Goal: Task Accomplishment & Management: Use online tool/utility

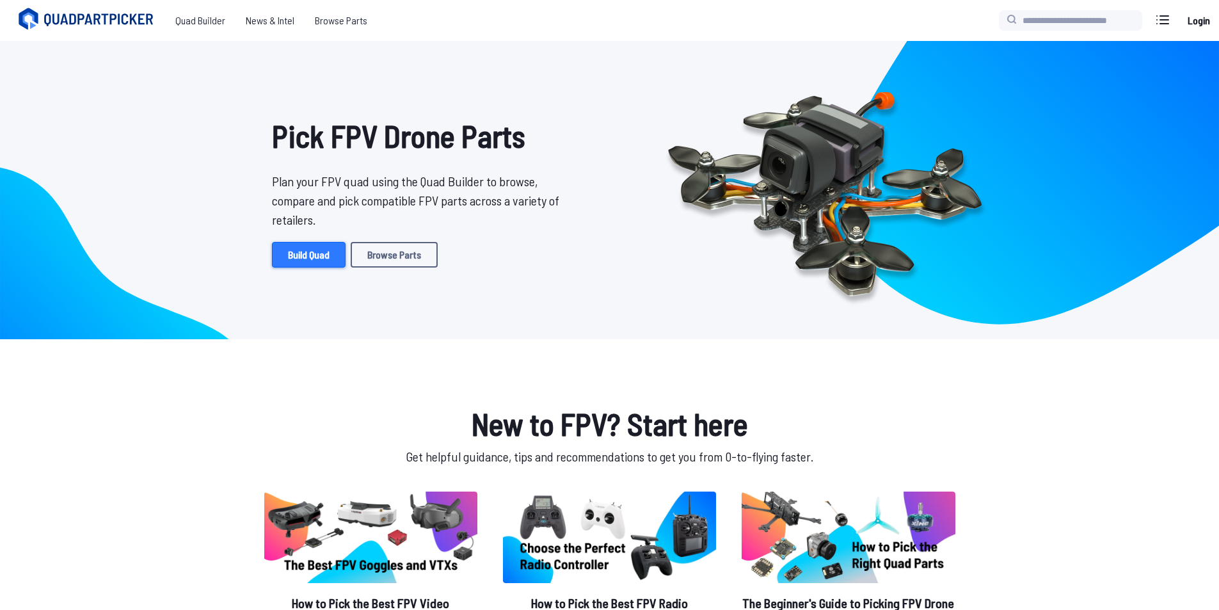
click at [321, 259] on link "Build Quad" at bounding box center [309, 255] width 74 height 26
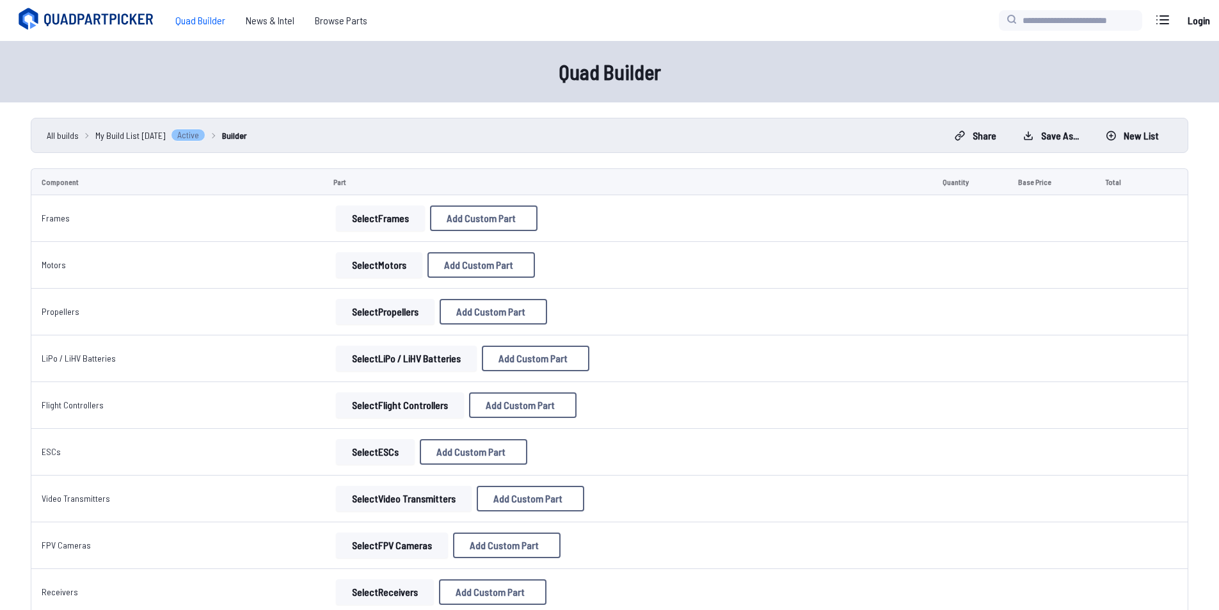
click at [344, 228] on button "Select Frames" at bounding box center [380, 218] width 89 height 26
click at [383, 218] on button "Select Frames" at bounding box center [380, 218] width 89 height 26
click at [388, 218] on button "Select Frames" at bounding box center [380, 218] width 89 height 26
click at [395, 230] on button "Select Frames" at bounding box center [380, 218] width 89 height 26
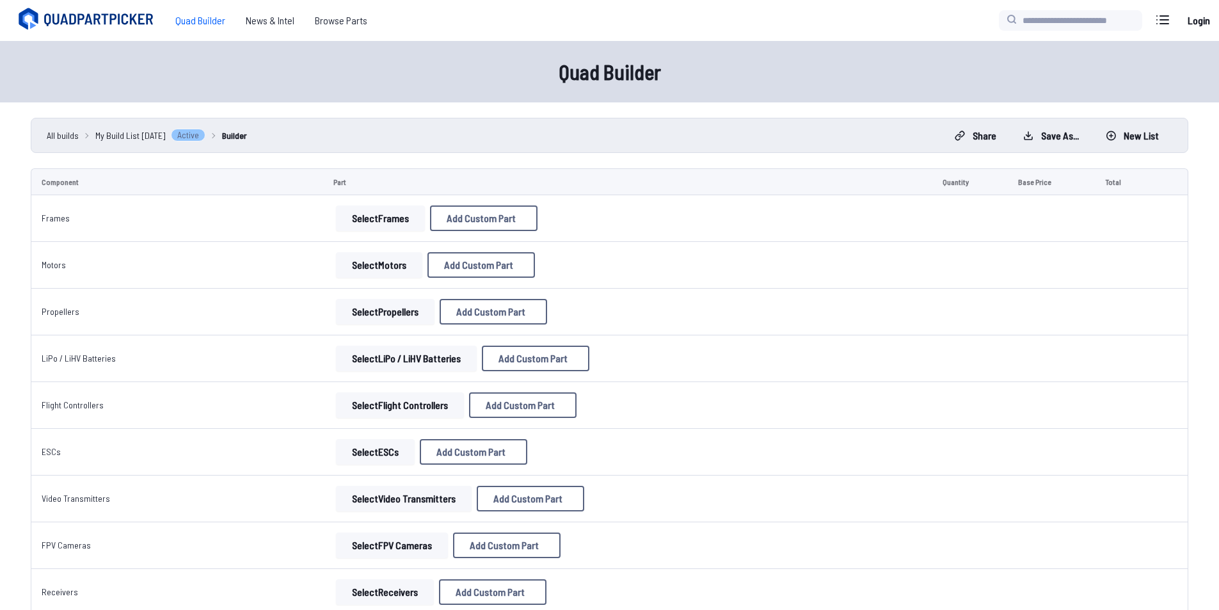
click at [391, 222] on button "Select Frames" at bounding box center [380, 218] width 89 height 26
click at [381, 222] on button "Select Frames" at bounding box center [380, 218] width 89 height 26
click at [373, 280] on td "Select Motors Add Custom Part Add Custom Part Part name* Brand / Manufacturer P…" at bounding box center [627, 265] width 609 height 47
click at [369, 266] on button "Select Motors" at bounding box center [379, 265] width 86 height 26
click at [394, 297] on td "Select Propellers Add Custom Part Add Custom Part Part name* Brand / Manufactur…" at bounding box center [627, 312] width 609 height 47
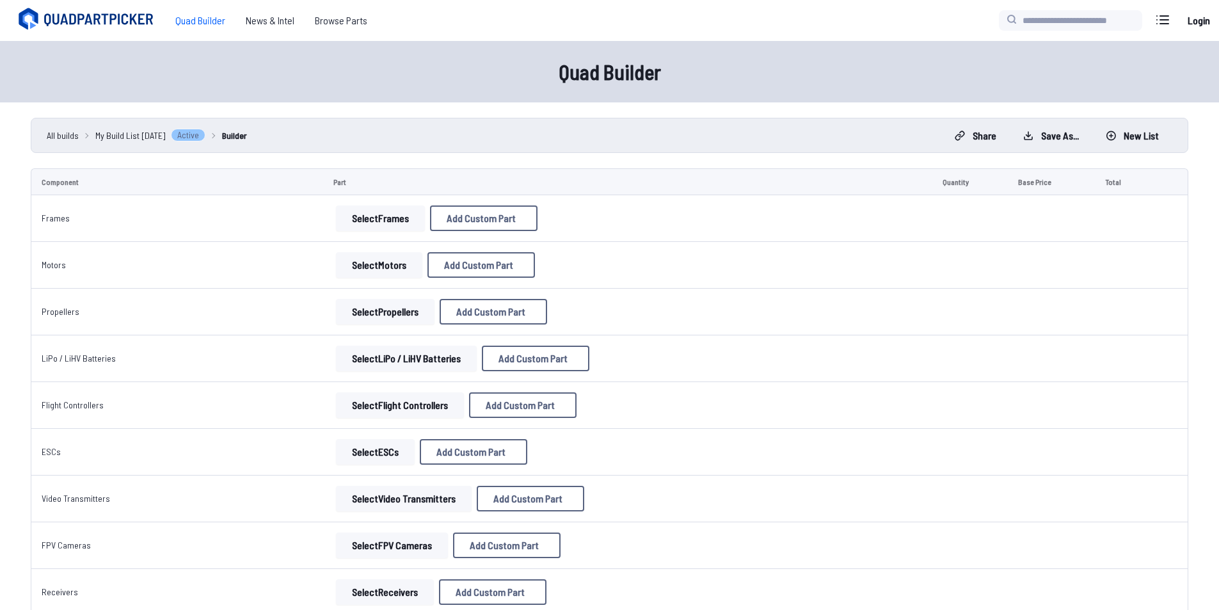
click at [388, 312] on button "Select Propellers" at bounding box center [385, 312] width 99 height 26
click at [383, 234] on td "Select Frames Add Custom Part Add Custom Part Part name* Brand / Manufacturer P…" at bounding box center [627, 218] width 609 height 47
click at [381, 223] on button "Select Frames" at bounding box center [380, 218] width 89 height 26
click at [375, 216] on button "Select Frames" at bounding box center [380, 218] width 89 height 26
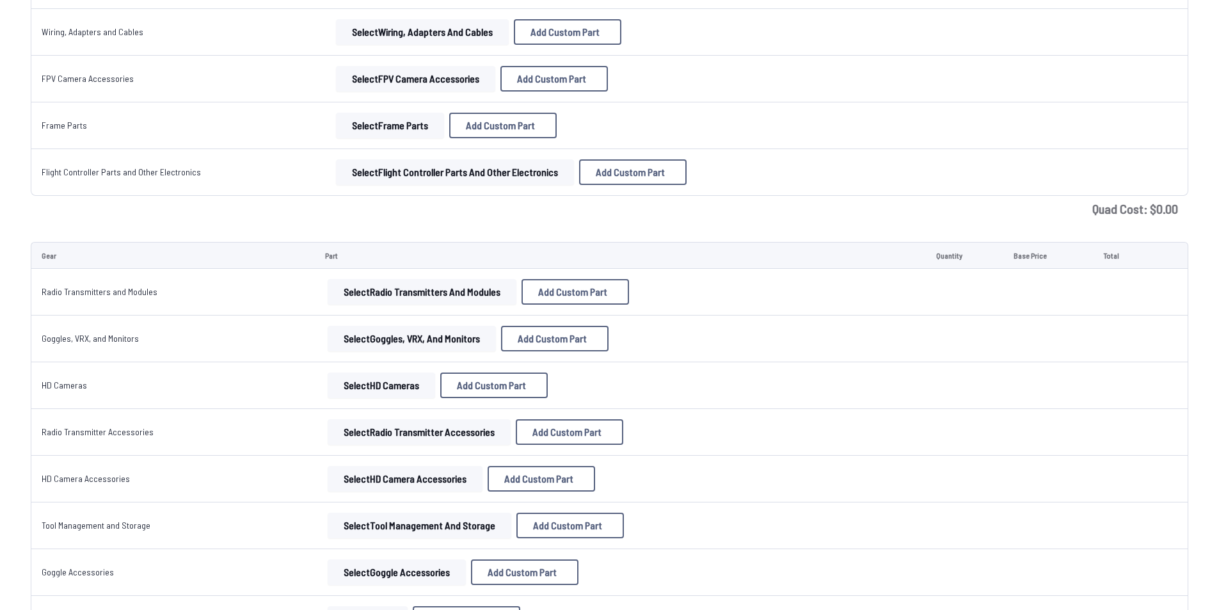
scroll to position [704, 0]
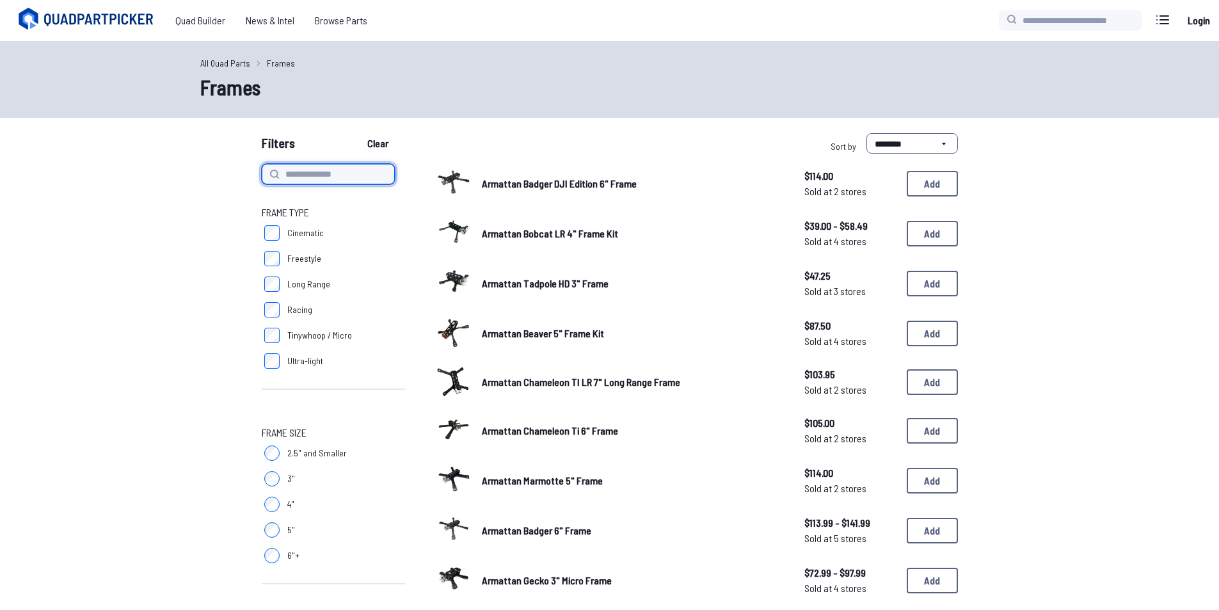
click at [325, 176] on input at bounding box center [328, 174] width 133 height 20
type input "*"
type input "****"
click at [357, 133] on button "Clear" at bounding box center [378, 143] width 43 height 20
type input "****"
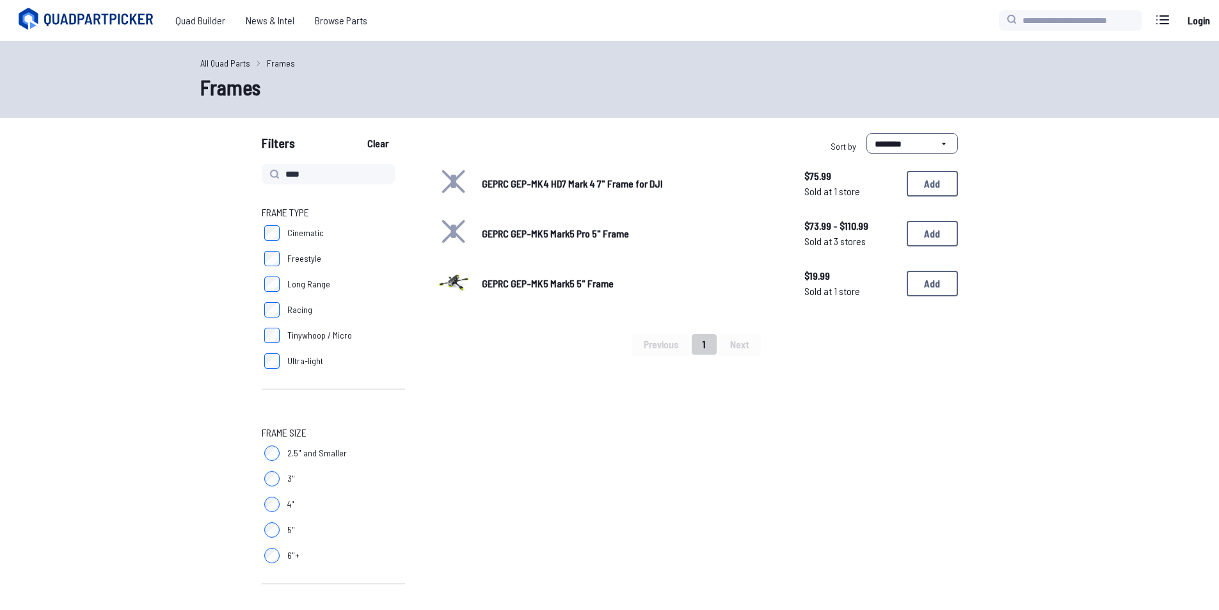
click at [325, 179] on input "****" at bounding box center [328, 174] width 133 height 20
click at [495, 191] on link "GEPRC GEP-MK4 HD7 Mark 4 7" Frame for DJI" at bounding box center [633, 183] width 302 height 15
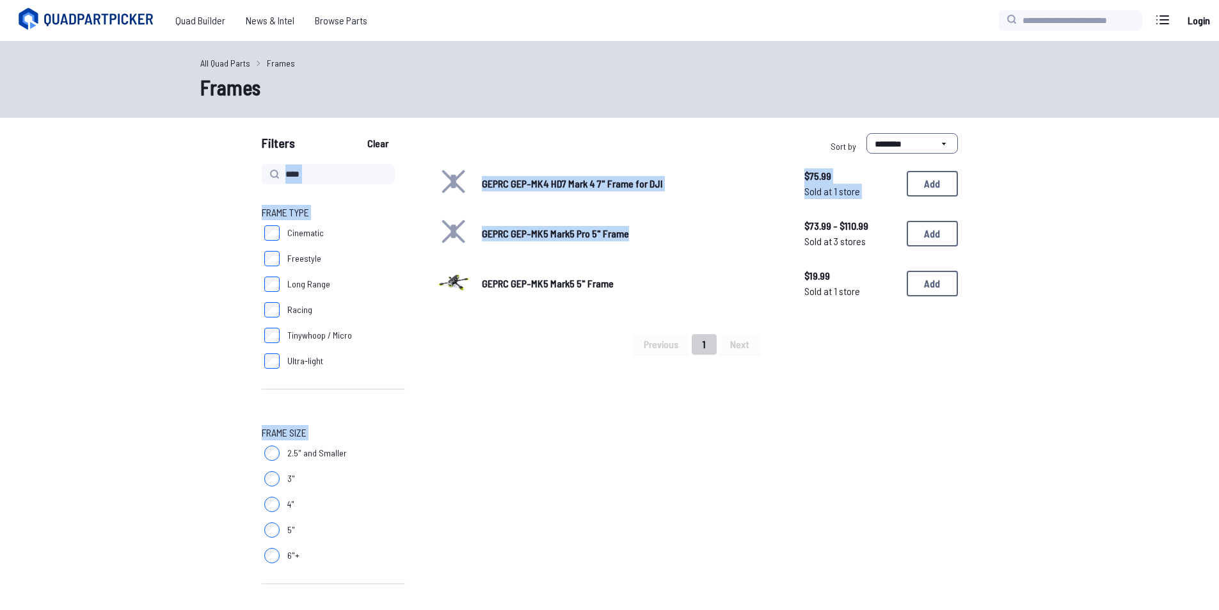
drag, startPoint x: 614, startPoint y: 156, endPoint x: 673, endPoint y: 304, distance: 159.5
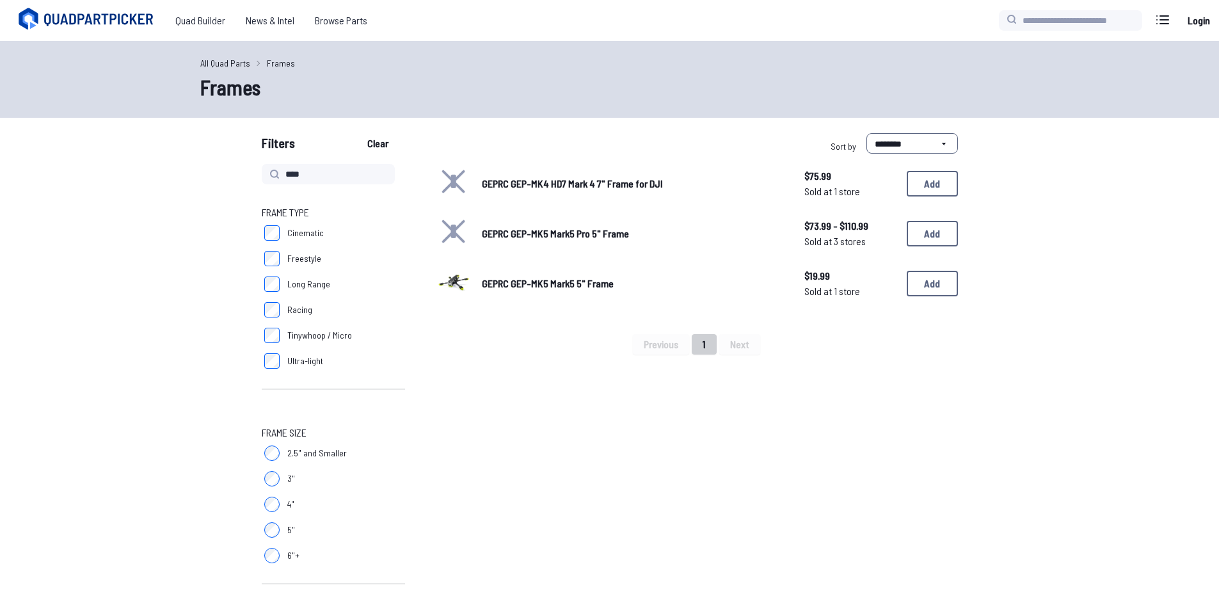
click at [577, 281] on span "GEPRC GEP-MK5 Mark5 5" Frame" at bounding box center [548, 283] width 132 height 12
click at [922, 285] on button "Add" at bounding box center [932, 284] width 51 height 26
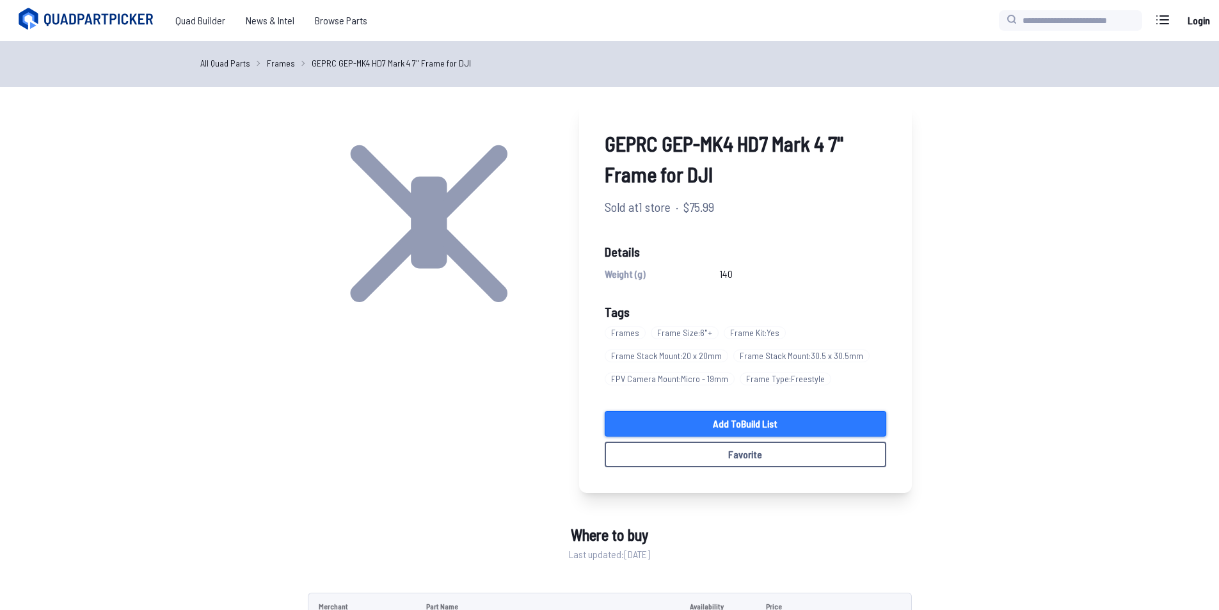
click at [758, 424] on link "Add to Build List" at bounding box center [746, 424] width 282 height 26
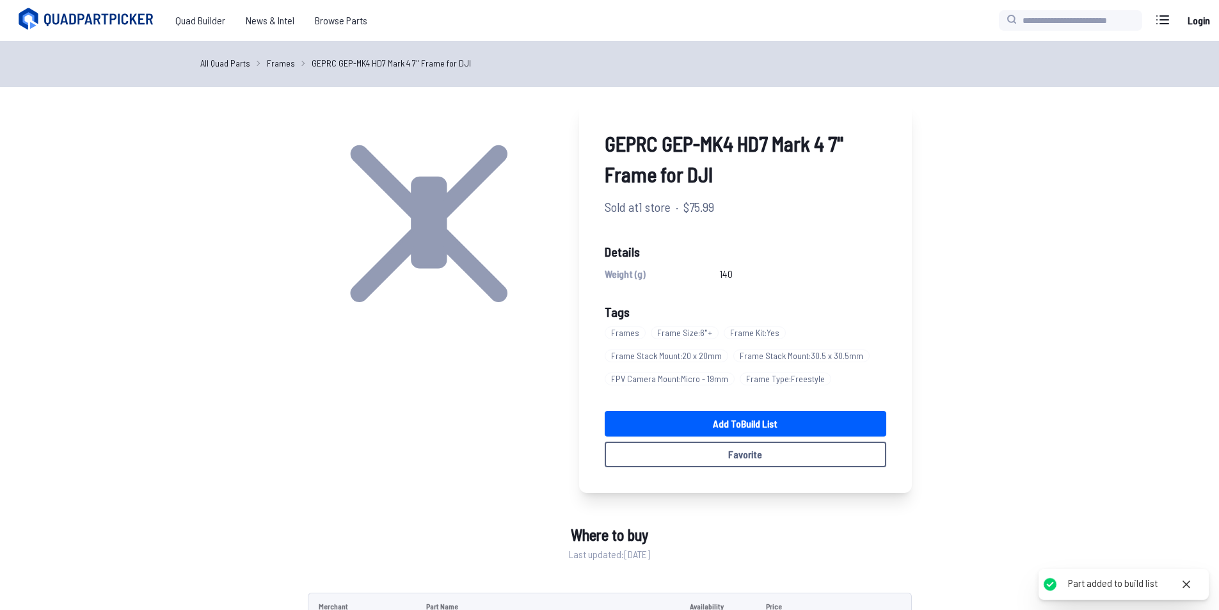
click at [1127, 584] on div "Part added to build list" at bounding box center [1113, 583] width 90 height 13
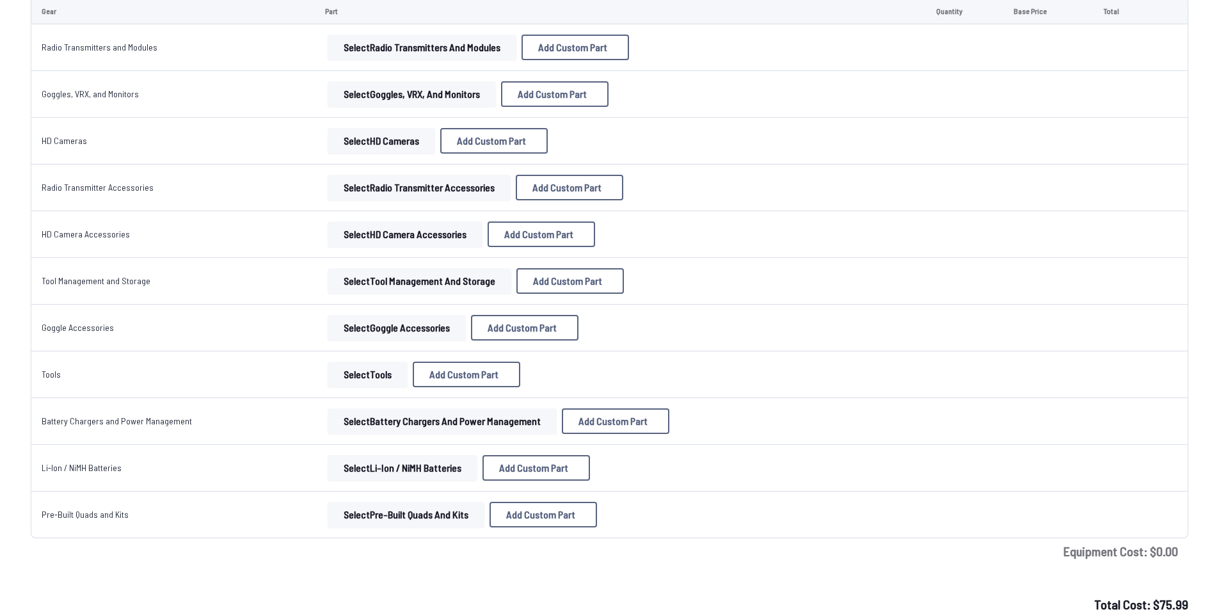
scroll to position [1148, 0]
